Goal: Communication & Community: Participate in discussion

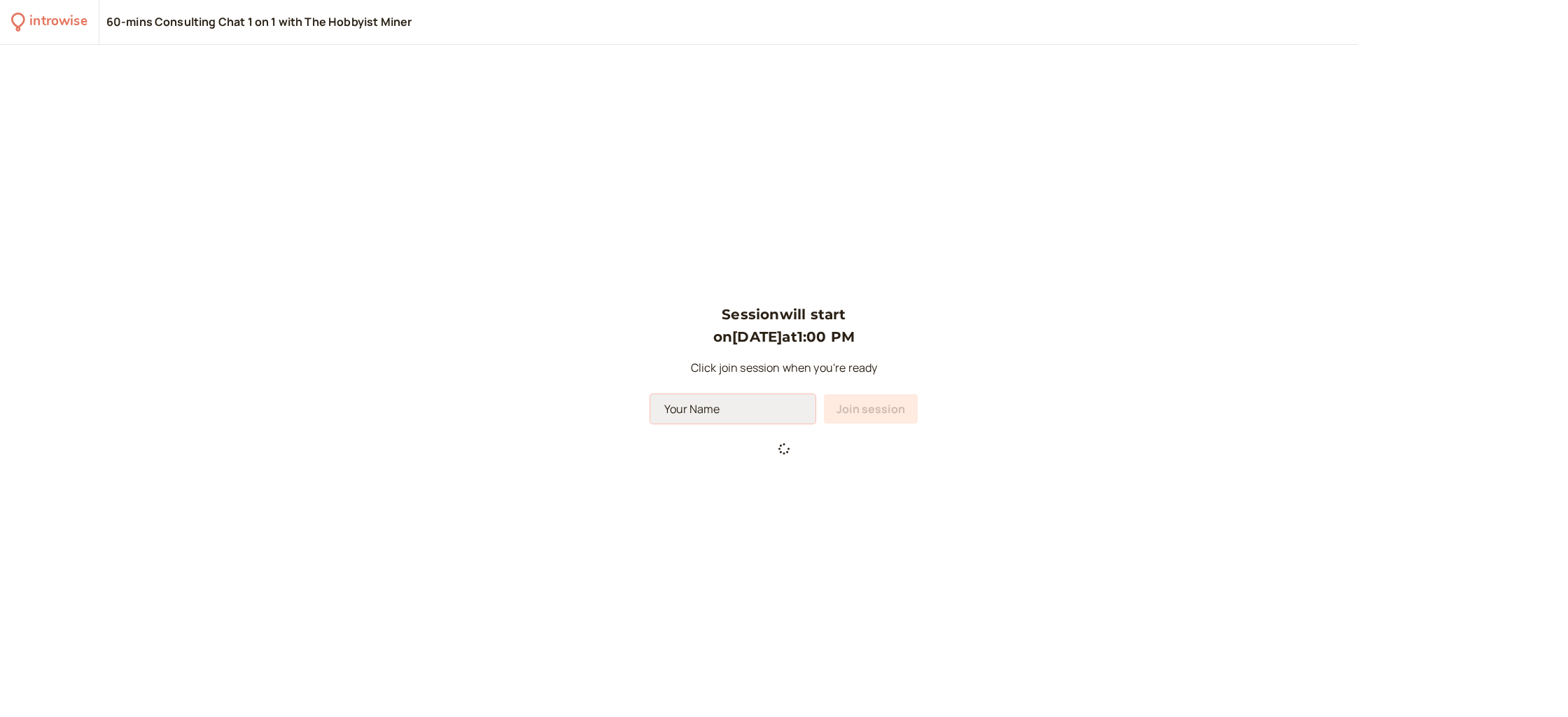
click at [735, 420] on input at bounding box center [733, 409] width 166 height 29
type input "[PERSON_NAME]"
click at [607, 334] on div "Session will start on [DATE] 1:00 PM Click join session when you're ready [PERS…" at bounding box center [784, 380] width 1568 height 672
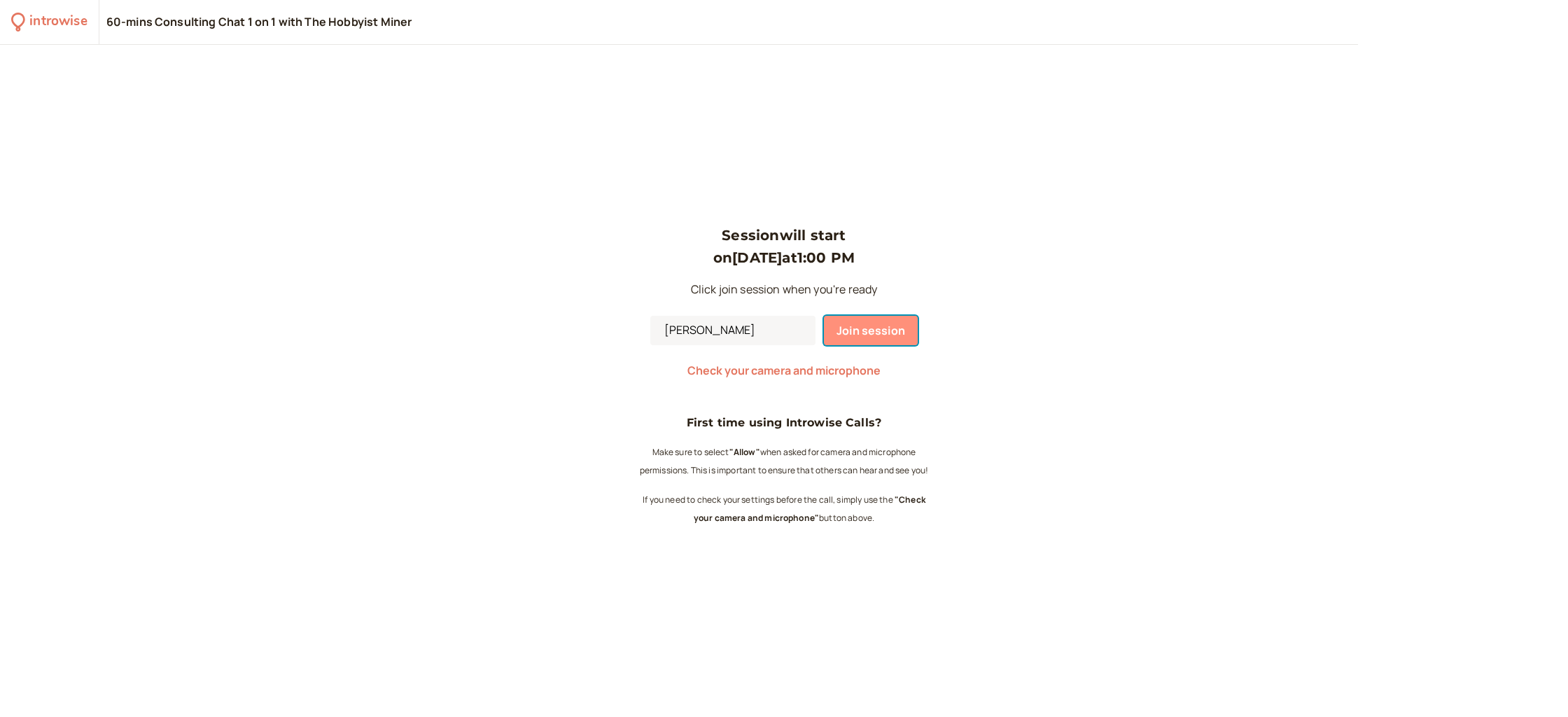
click at [869, 329] on span "Join session" at bounding box center [870, 330] width 69 height 15
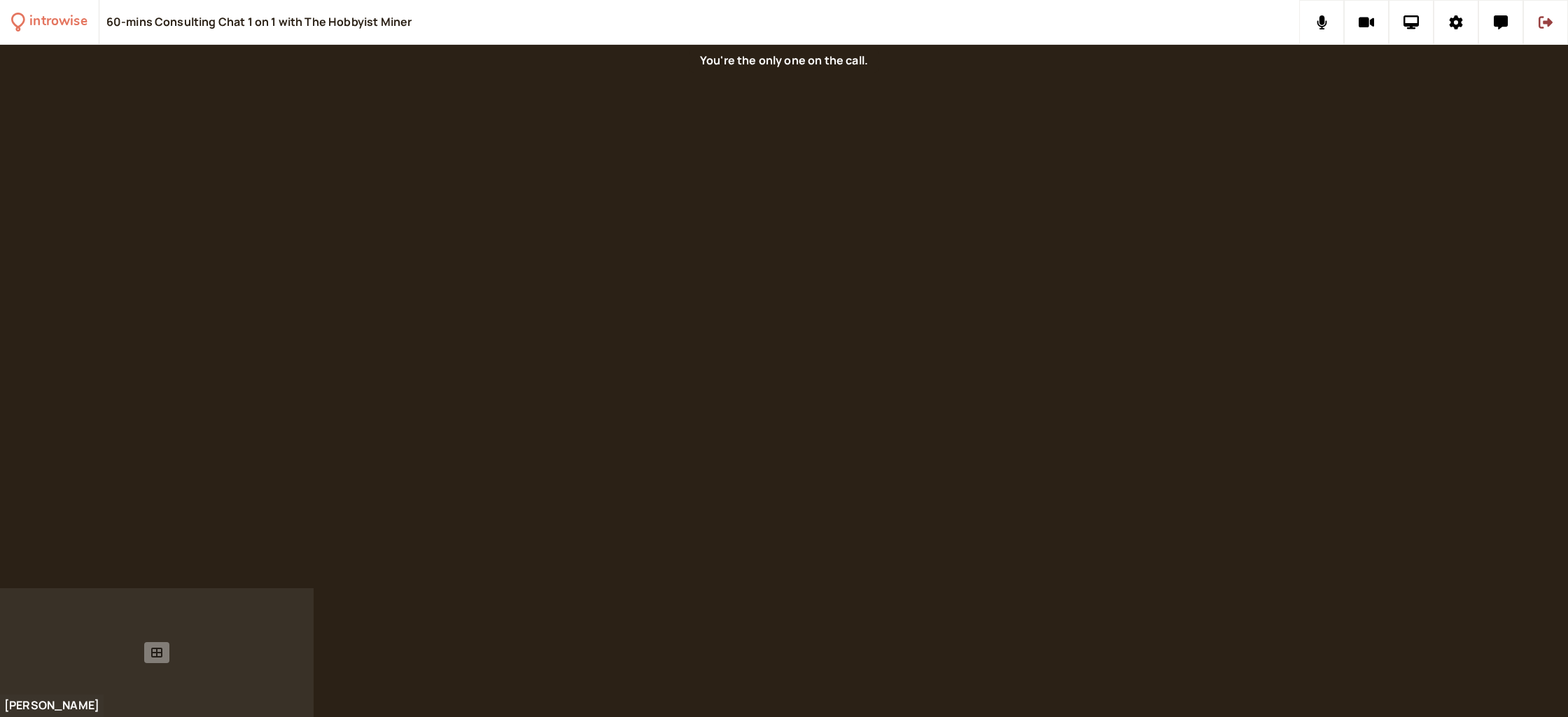
click at [153, 690] on div at bounding box center [157, 652] width 313 height 129
click at [158, 655] on icon at bounding box center [157, 652] width 12 height 12
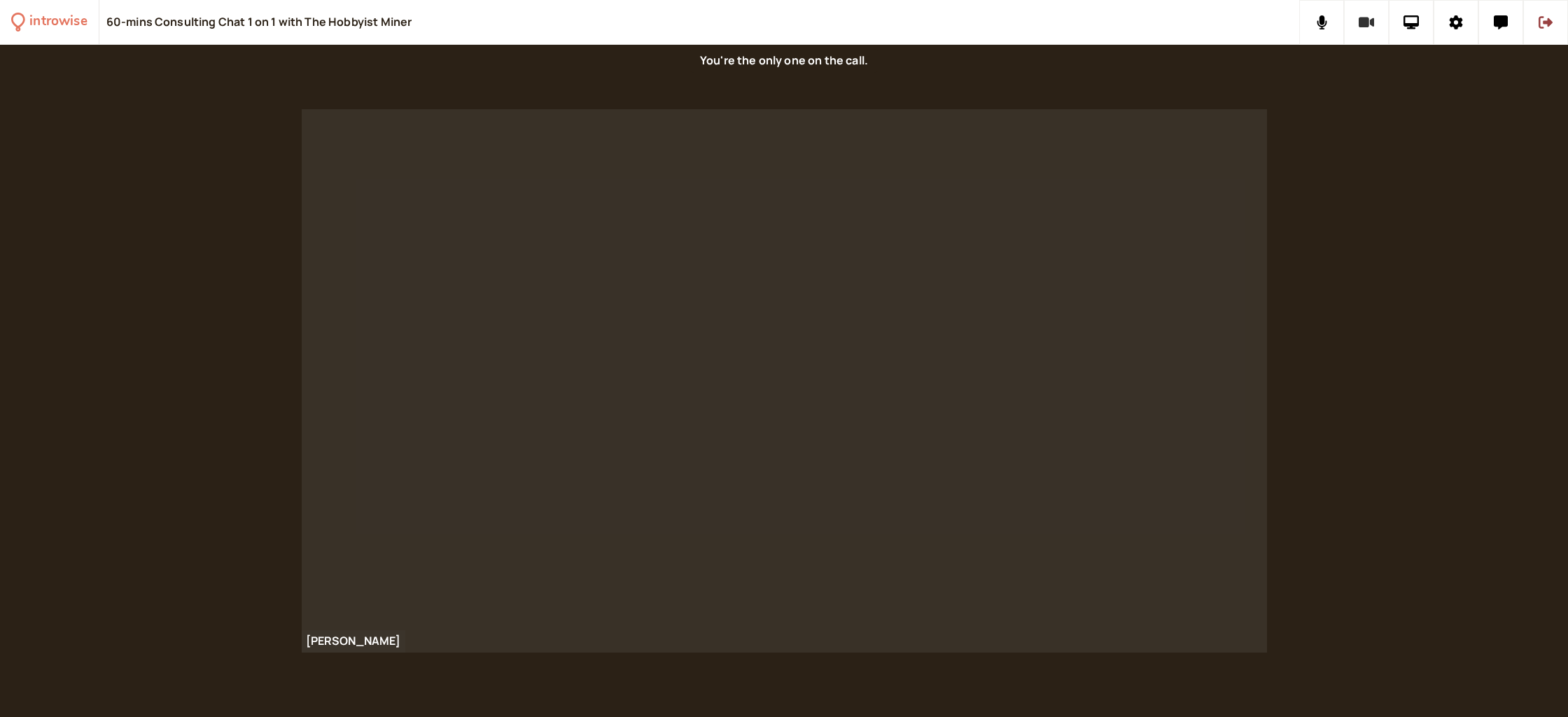
click at [1369, 23] on icon at bounding box center [1367, 22] width 16 height 14
click at [1369, 23] on icon at bounding box center [1367, 22] width 18 height 14
click at [1459, 24] on icon at bounding box center [1456, 22] width 13 height 14
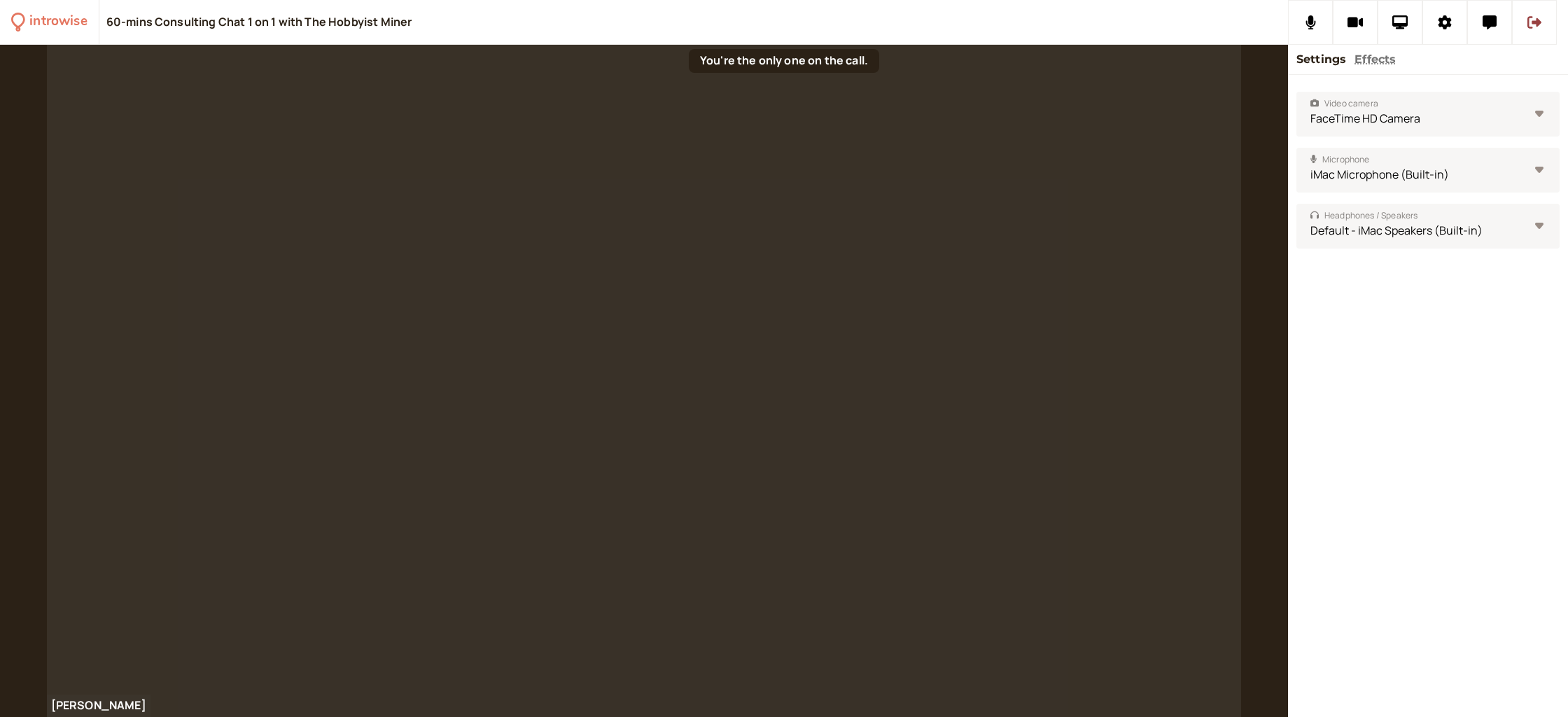
click at [1379, 61] on button "Effects" at bounding box center [1375, 60] width 41 height 18
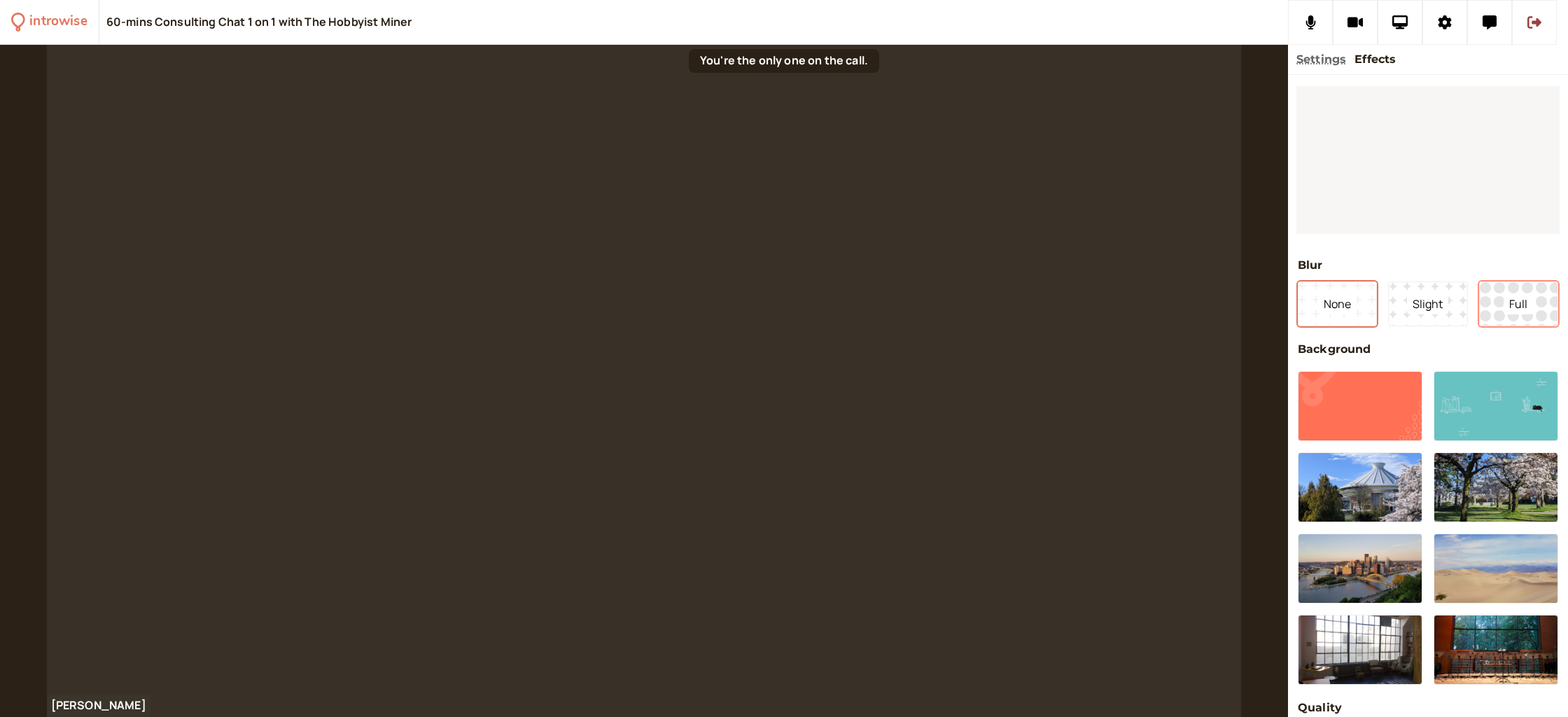
click at [1499, 314] on button "Full" at bounding box center [1518, 304] width 79 height 45
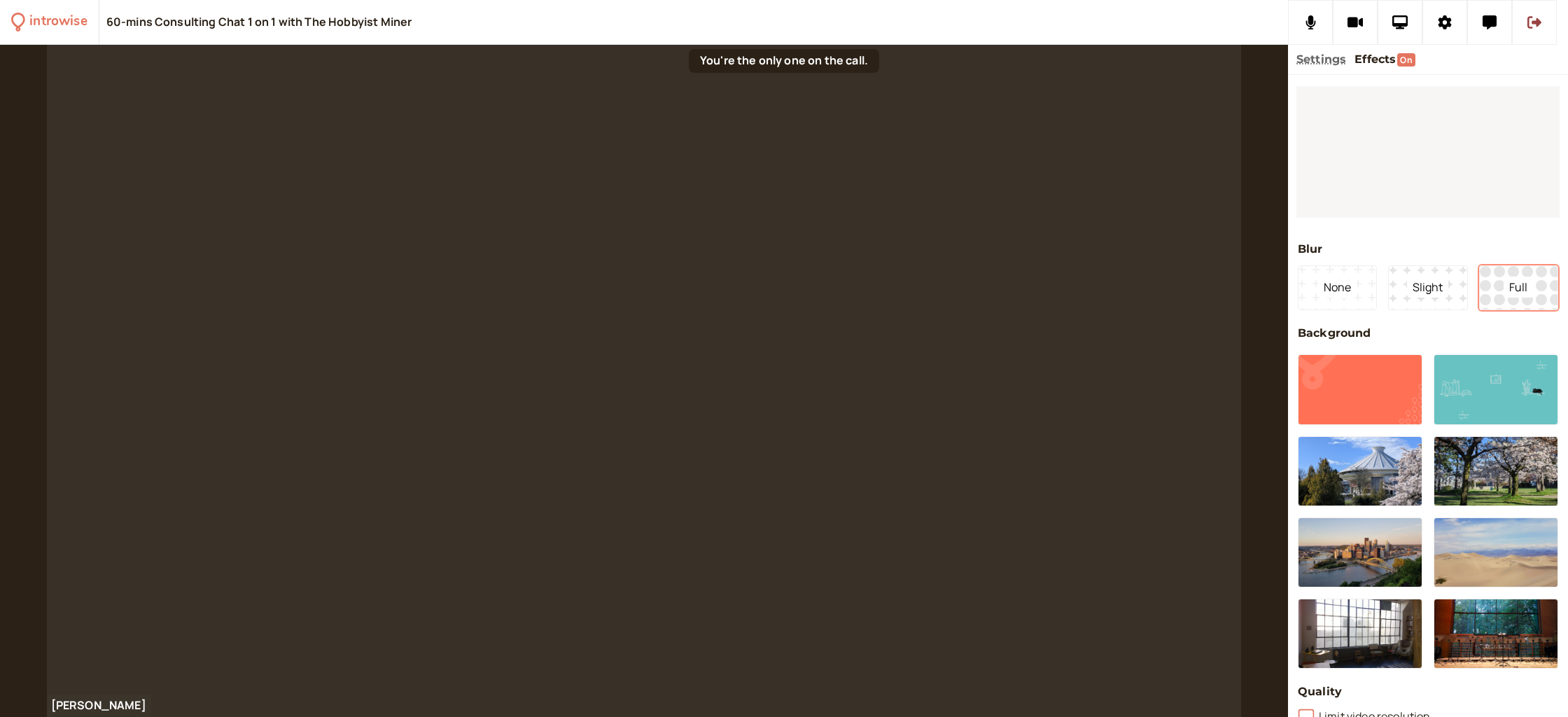
click at [1499, 302] on button "Full" at bounding box center [1518, 288] width 79 height 45
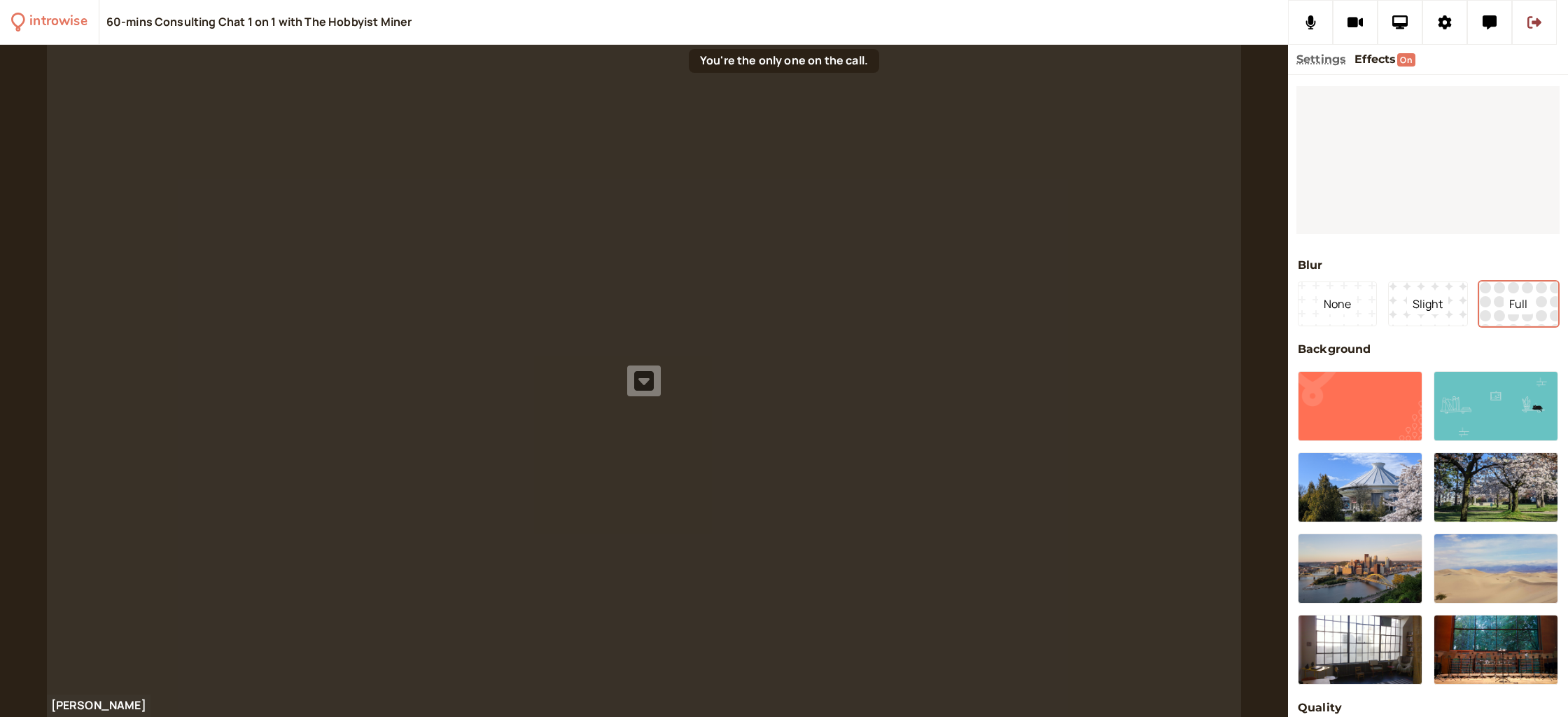
click at [1162, 341] on div at bounding box center [645, 380] width 1195 height 672
click at [1352, 24] on icon at bounding box center [1355, 23] width 16 height 11
click at [1352, 24] on icon at bounding box center [1355, 22] width 18 height 14
click at [1402, 21] on icon at bounding box center [1401, 22] width 16 height 14
click at [1491, 18] on icon at bounding box center [1490, 22] width 14 height 14
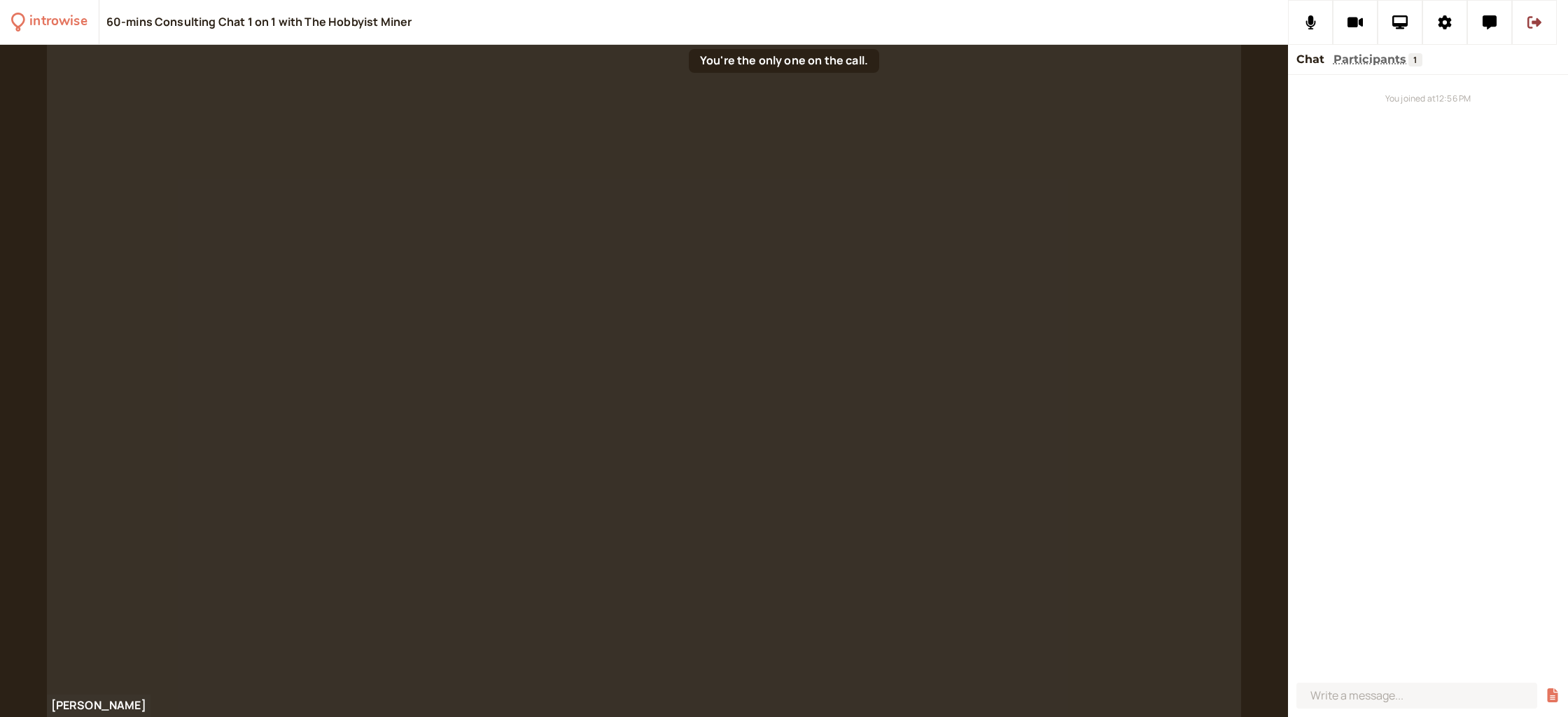
click at [30, 303] on div "[PERSON_NAME]" at bounding box center [644, 380] width 1288 height 672
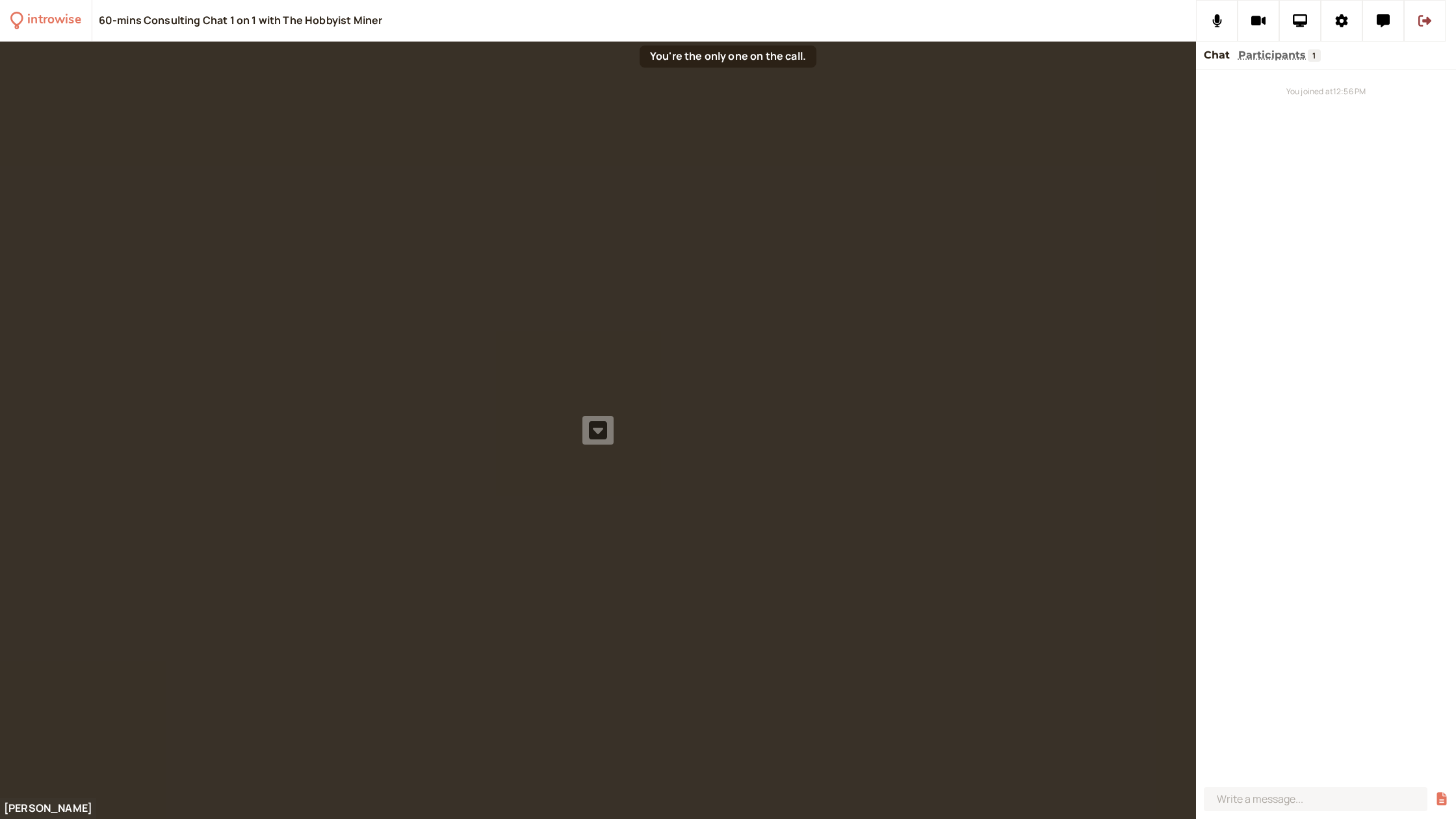
click at [844, 366] on div at bounding box center [598, 430] width 1196 height 777
click at [844, 367] on div at bounding box center [598, 430] width 1196 height 777
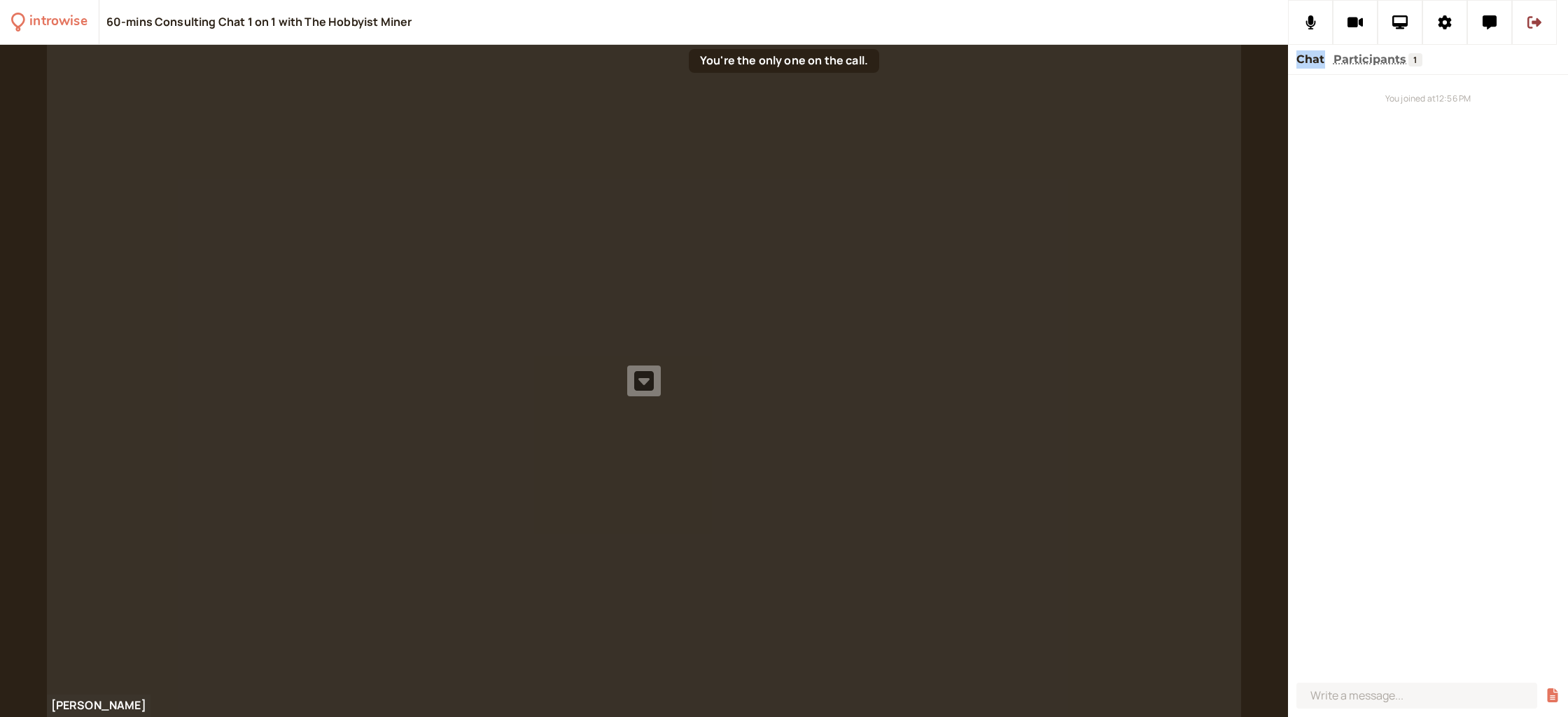
click at [640, 381] on icon at bounding box center [644, 380] width 20 height 22
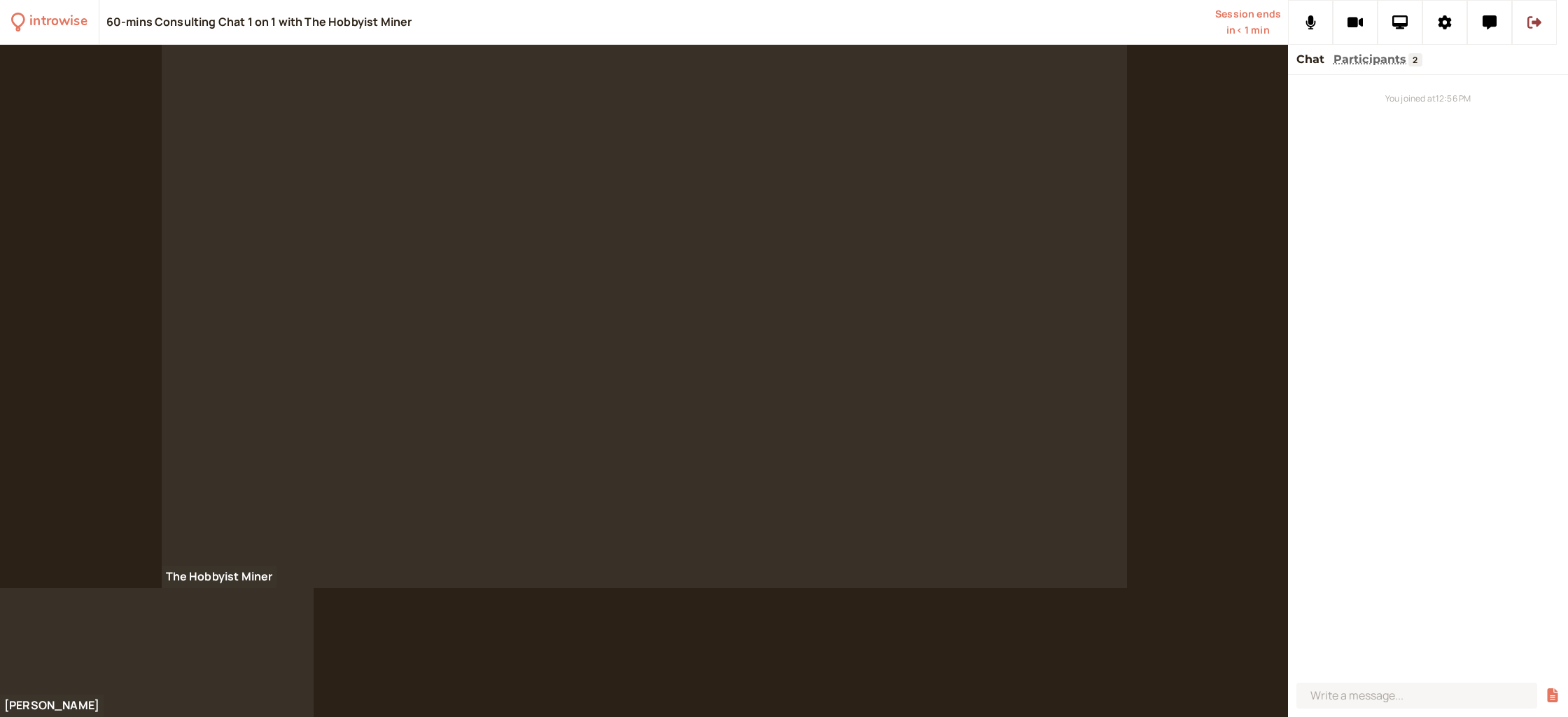
click at [63, 324] on div "The Hobbyist Miner" at bounding box center [644, 316] width 1288 height 543
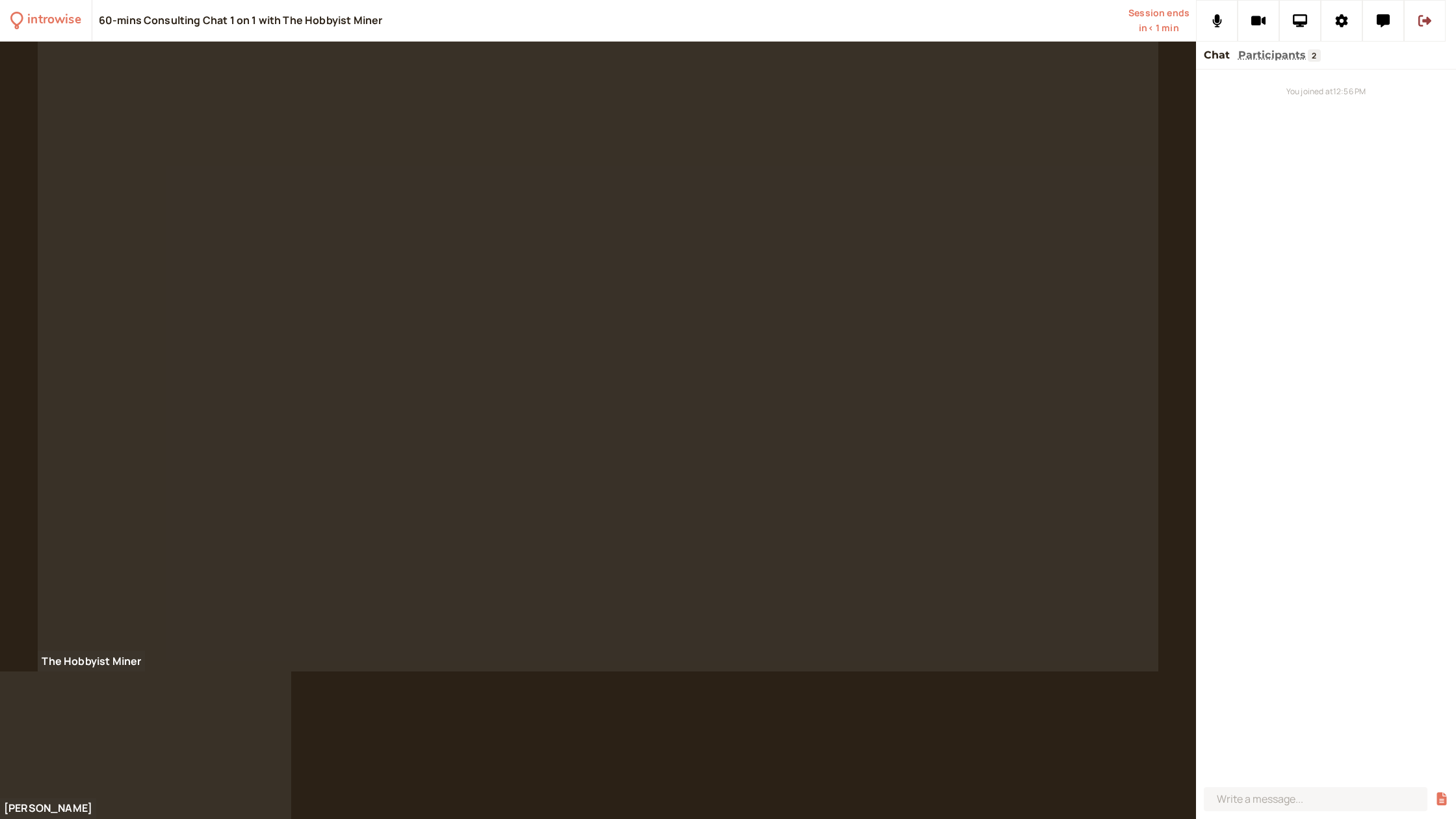
click at [66, 397] on div at bounding box center [598, 356] width 1120 height 630
drag, startPoint x: 59, startPoint y: 301, endPoint x: 66, endPoint y: 397, distance: 96.3
click at [66, 397] on div at bounding box center [598, 356] width 1120 height 630
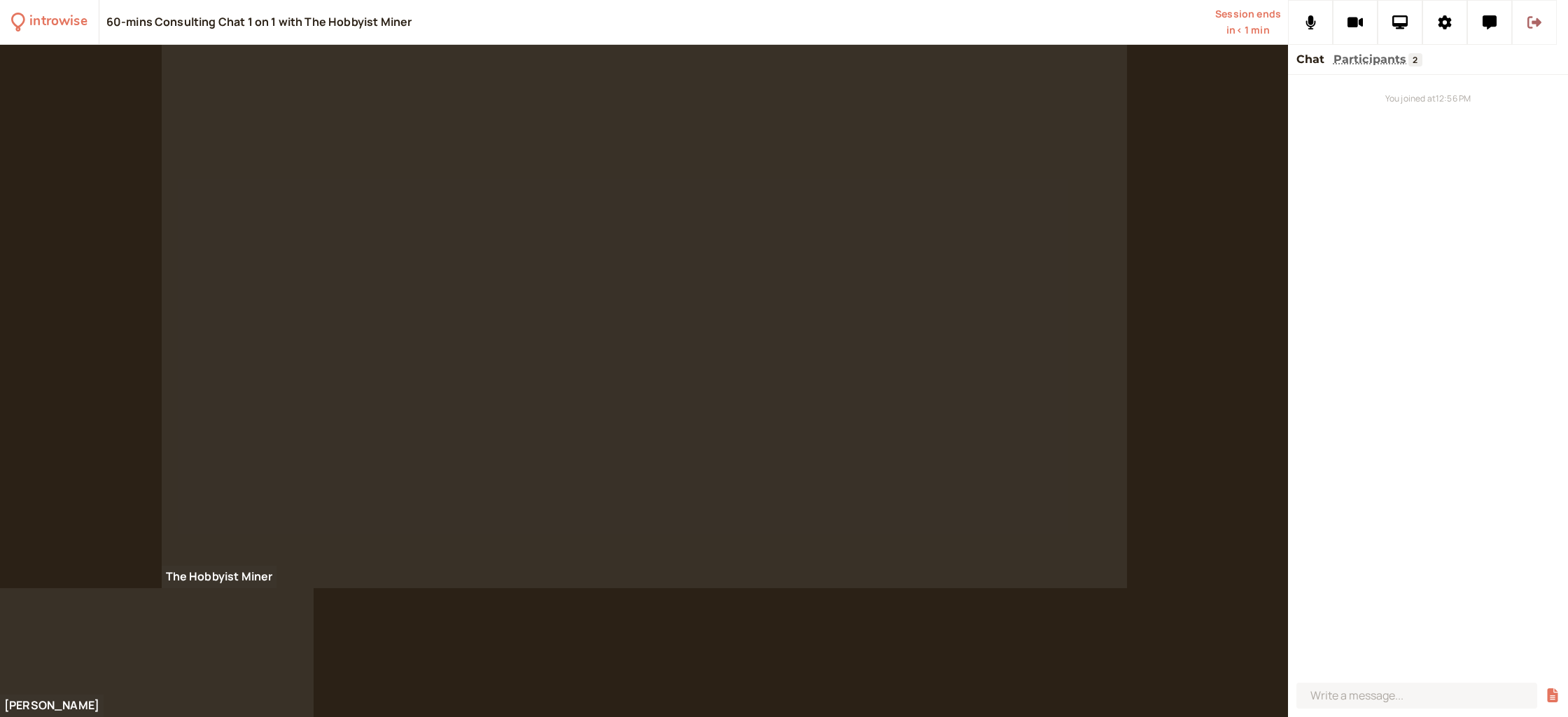
click at [1537, 20] on icon at bounding box center [1534, 22] width 14 height 12
